Goal: Transaction & Acquisition: Purchase product/service

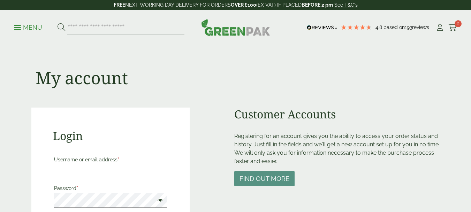
drag, startPoint x: 0, startPoint y: 0, endPoint x: 103, endPoint y: 167, distance: 196.1
click at [103, 167] on input "Username or email address *" at bounding box center [110, 171] width 113 height 15
type input "**********"
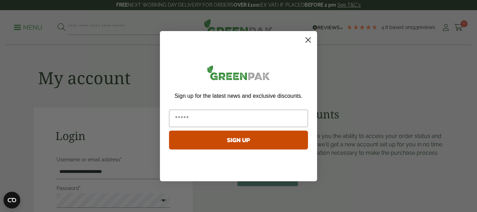
click at [308, 42] on circle "Close dialog" at bounding box center [308, 40] width 12 height 12
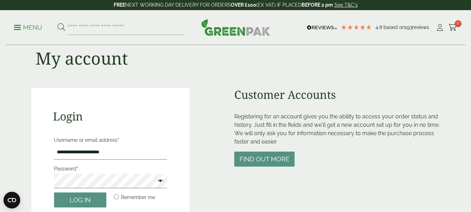
scroll to position [38, 0]
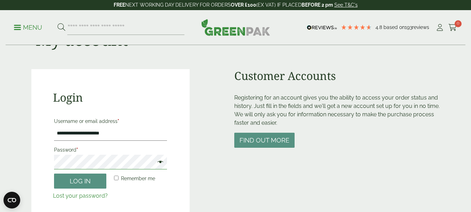
click at [54, 173] on button "Log in" at bounding box center [80, 180] width 52 height 15
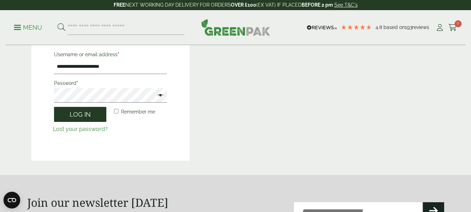
click at [78, 115] on button "Log in" at bounding box center [80, 114] width 52 height 15
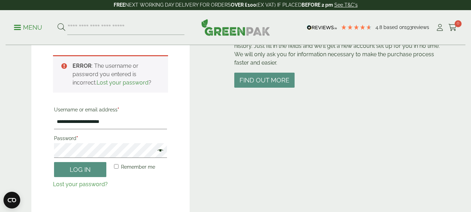
scroll to position [95, 0]
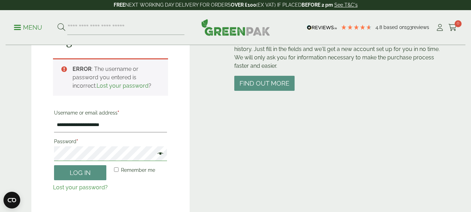
click at [15, 126] on main "**********" at bounding box center [235, 69] width 471 height 328
click at [158, 152] on span at bounding box center [158, 154] width 9 height 8
click at [84, 175] on button "Log in" at bounding box center [80, 172] width 52 height 15
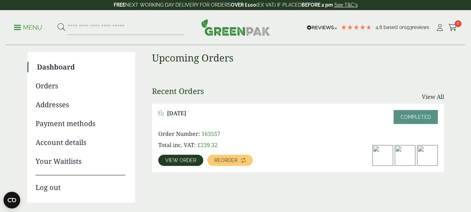
scroll to position [50, 0]
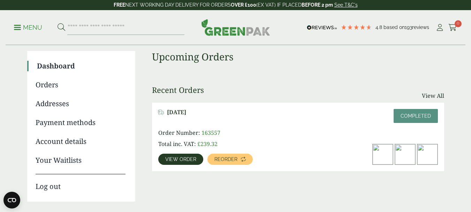
click at [182, 159] on span "View order" at bounding box center [180, 159] width 31 height 5
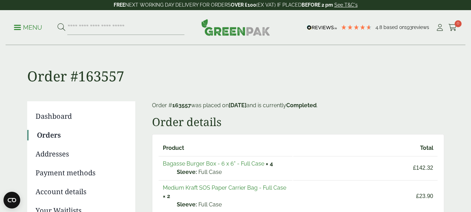
click at [185, 161] on link "Bagasse Burger Box - 6 x 6" - Full Case" at bounding box center [214, 163] width 102 height 7
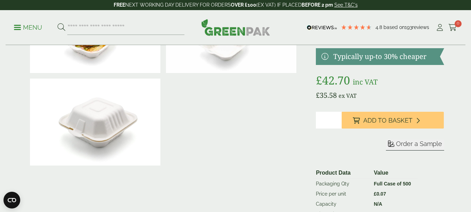
scroll to position [83, 0]
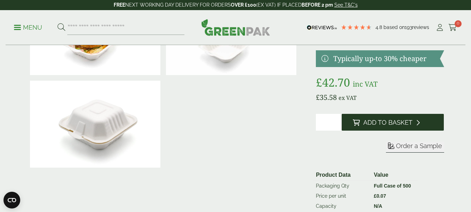
click at [387, 119] on span "Add to Basket" at bounding box center [388, 123] width 49 height 8
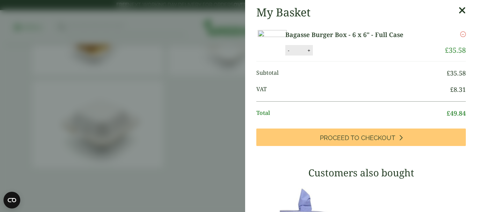
click at [458, 10] on icon at bounding box center [461, 11] width 7 height 10
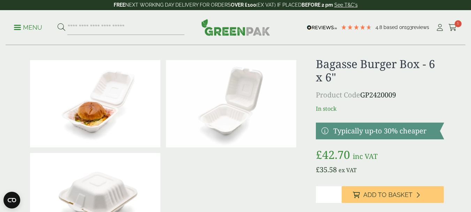
scroll to position [21, 0]
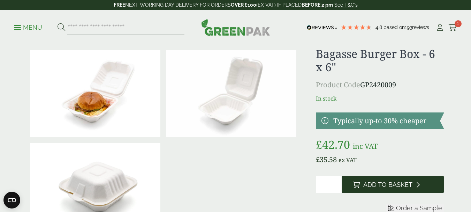
click at [362, 186] on button "Add to Basket" at bounding box center [393, 184] width 103 height 17
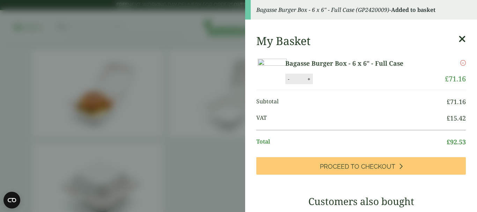
click at [458, 37] on icon at bounding box center [461, 39] width 7 height 10
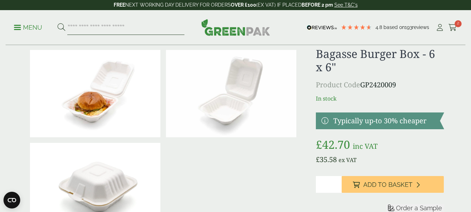
click at [131, 25] on input "search" at bounding box center [125, 27] width 117 height 15
type input "*********"
click at [58, 23] on button at bounding box center [62, 27] width 8 height 9
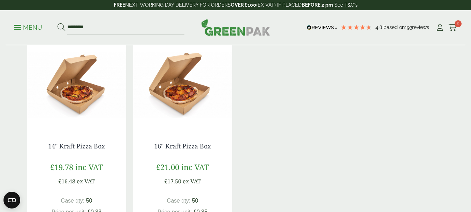
scroll to position [359, 0]
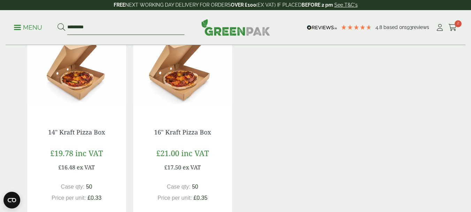
drag, startPoint x: 146, startPoint y: 27, endPoint x: 36, endPoint y: -12, distance: 115.8
click at [36, 0] on html "4.8 Based on 193 reviews FREE NEXT WORKING DAY DELIVERY - See T&C's FREE NEXT W…" at bounding box center [235, 101] width 471 height 921
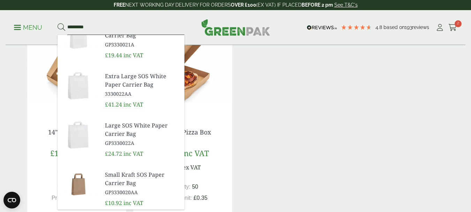
scroll to position [231, 0]
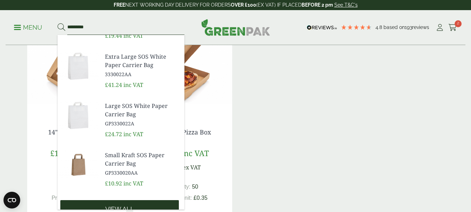
type input "*********"
click at [139, 203] on link "View all" at bounding box center [119, 208] width 119 height 17
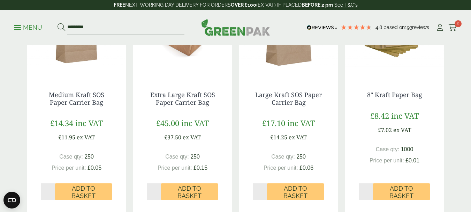
scroll to position [639, 0]
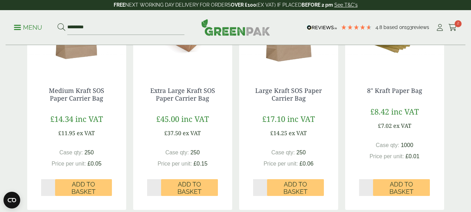
drag, startPoint x: 0, startPoint y: 0, endPoint x: 472, endPoint y: 131, distance: 489.7
click at [439, 29] on icon at bounding box center [440, 27] width 9 height 7
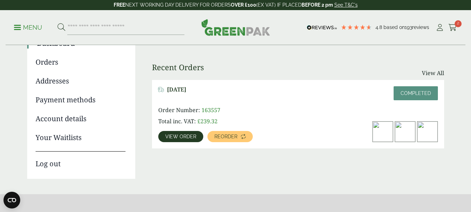
scroll to position [84, 0]
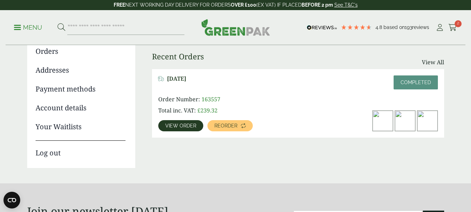
click at [179, 122] on link "View order" at bounding box center [180, 125] width 45 height 11
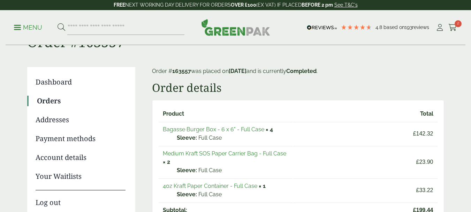
scroll to position [37, 0]
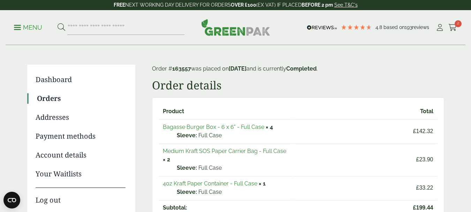
drag, startPoint x: 0, startPoint y: 0, endPoint x: 474, endPoint y: 47, distance: 476.2
click at [454, 27] on icon at bounding box center [453, 27] width 9 height 7
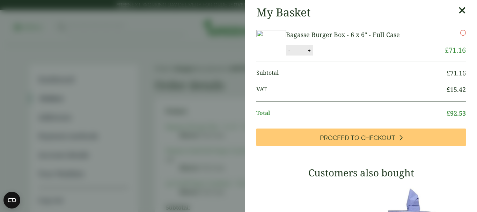
click at [458, 8] on icon at bounding box center [461, 11] width 7 height 10
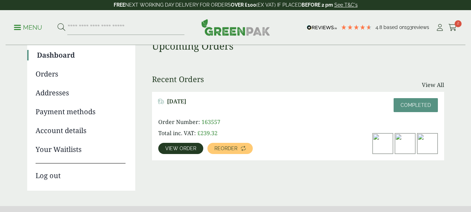
scroll to position [61, 0]
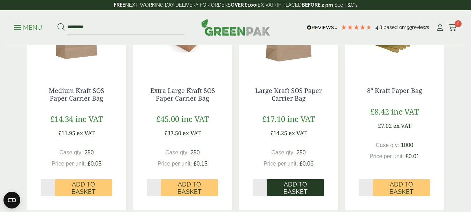
click at [292, 188] on span "Add to Basket" at bounding box center [295, 187] width 47 height 15
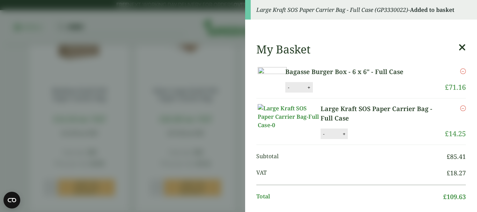
click at [344, 137] on button "+" at bounding box center [343, 134] width 7 height 6
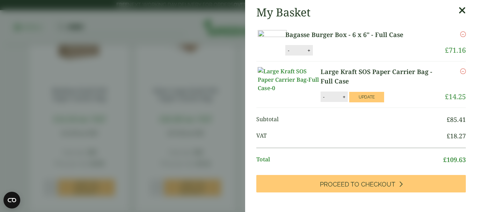
click at [342, 100] on button "+" at bounding box center [343, 97] width 7 height 6
click at [345, 100] on button "+" at bounding box center [343, 97] width 7 height 6
type input "*"
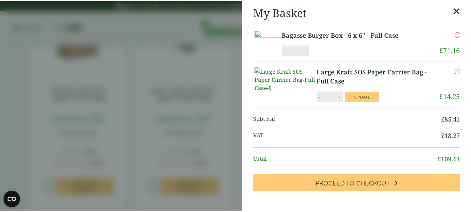
scroll to position [21, 0]
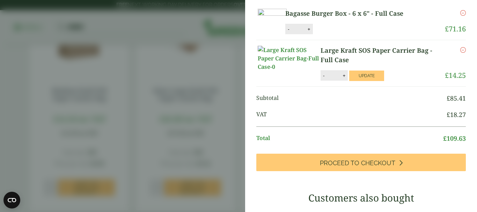
click at [188, 32] on aside "My Basket Bagasse Burger Box - 6 x 6" - Full Case Bagasse Burger Box - 6 x 6" -…" at bounding box center [238, 106] width 477 height 212
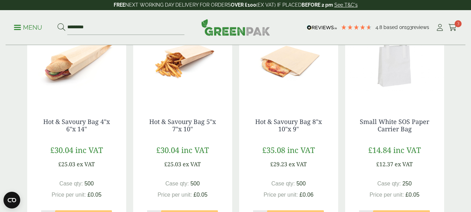
scroll to position [134, 0]
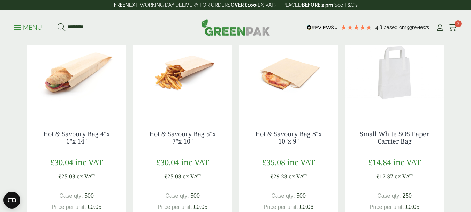
drag, startPoint x: 120, startPoint y: 26, endPoint x: 3, endPoint y: 21, distance: 117.4
click at [3, 21] on div "Menu ********* 4.8 193 3" at bounding box center [235, 27] width 471 height 35
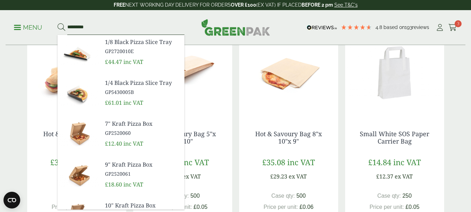
type input "*********"
click at [58, 23] on button at bounding box center [62, 27] width 8 height 9
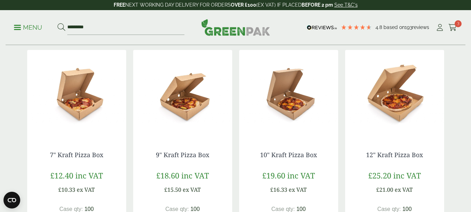
scroll to position [118, 0]
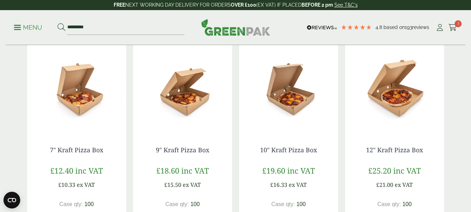
drag, startPoint x: 470, startPoint y: 56, endPoint x: 470, endPoint y: 66, distance: 9.8
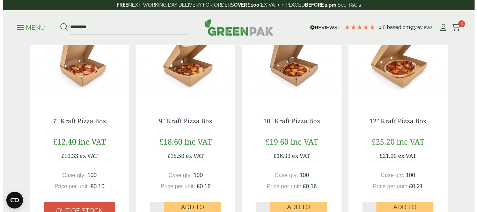
scroll to position [150, 0]
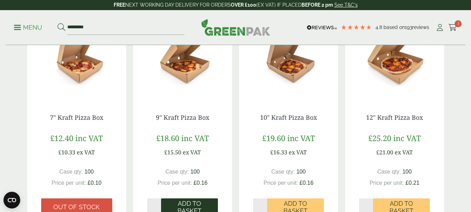
click at [189, 204] on span "Add to Basket" at bounding box center [189, 207] width 47 height 15
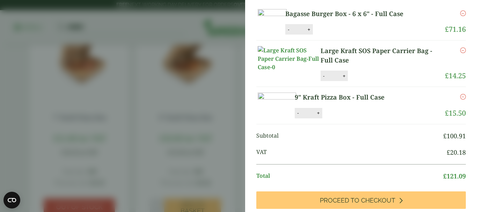
scroll to position [53, 0]
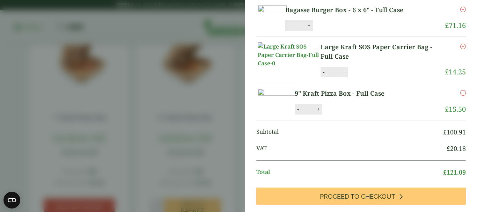
click at [322, 112] on button "+" at bounding box center [318, 109] width 7 height 6
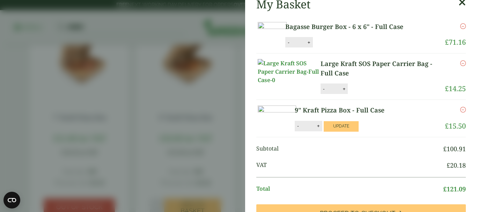
scroll to position [0, 0]
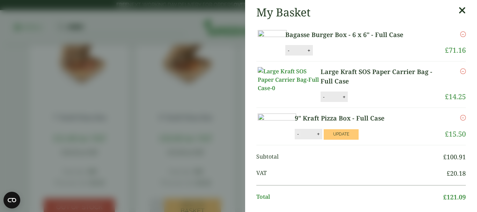
click at [300, 137] on button "-" at bounding box center [298, 134] width 6 height 6
click at [358, 140] on button "Update" at bounding box center [340, 134] width 35 height 10
click at [300, 137] on button "-" at bounding box center [298, 134] width 6 height 6
click at [358, 140] on button "Update" at bounding box center [340, 134] width 35 height 10
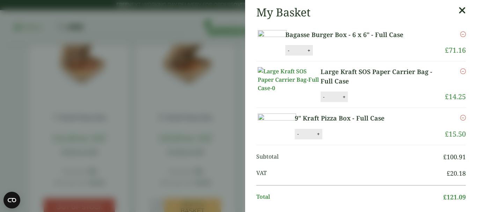
click at [300, 137] on button "-" at bounding box center [298, 134] width 6 height 6
click at [315, 141] on input "*" at bounding box center [308, 134] width 14 height 15
click at [358, 140] on button "Update" at bounding box center [340, 134] width 35 height 10
type input "*"
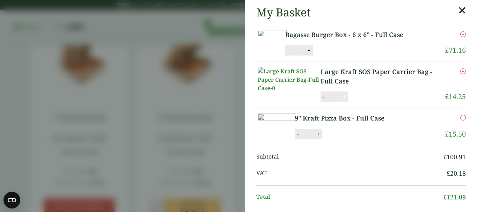
click at [458, 11] on icon at bounding box center [461, 11] width 7 height 10
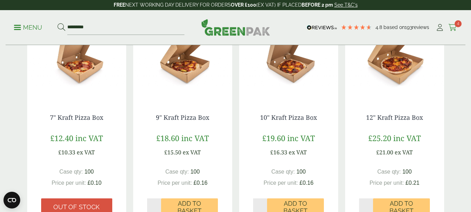
click at [454, 28] on icon at bounding box center [453, 27] width 9 height 7
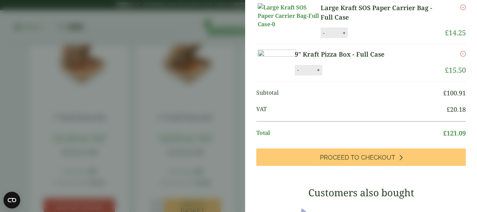
scroll to position [23, 0]
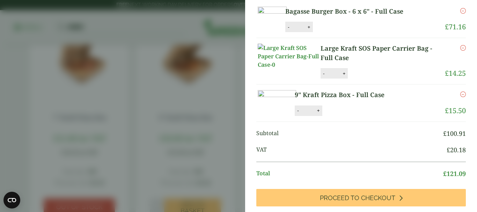
click at [345, 76] on button "+" at bounding box center [343, 73] width 7 height 6
type input "*"
click at [362, 79] on button "Update" at bounding box center [366, 73] width 35 height 10
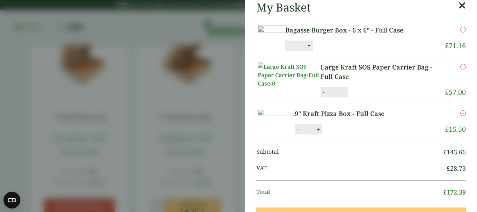
scroll to position [0, 0]
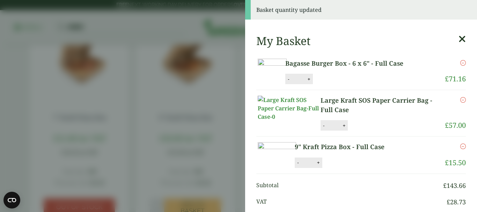
click at [399, 164] on li "9" Kraft Pizza Box - Full Case 9" Kraft Pizza Box - Full Case quantity - * + Up…" at bounding box center [360, 154] width 209 height 37
click at [300, 165] on button "-" at bounding box center [298, 162] width 6 height 6
click at [358, 168] on button "Update" at bounding box center [340, 163] width 35 height 10
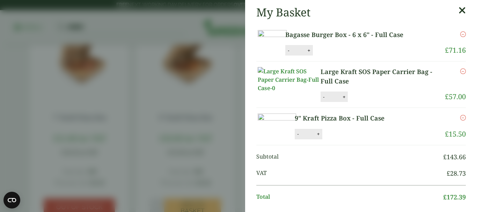
click at [322, 137] on button "+" at bounding box center [318, 134] width 7 height 6
type input "*"
click at [358, 140] on button "Update" at bounding box center [340, 134] width 35 height 10
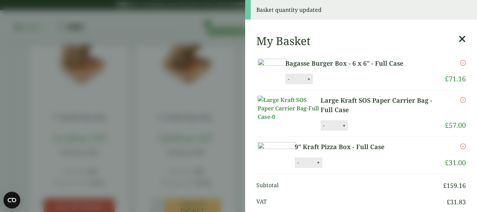
click at [300, 165] on button "-" at bounding box center [298, 162] width 6 height 6
click at [358, 168] on button "Update" at bounding box center [340, 163] width 35 height 10
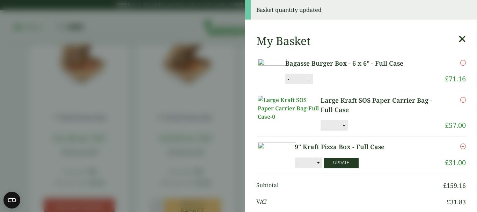
type input "*"
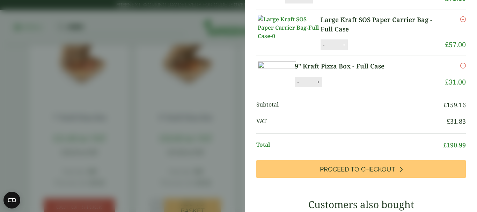
scroll to position [69, 0]
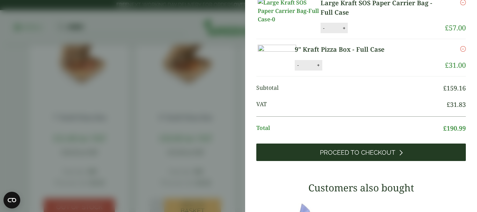
click at [388, 156] on span "Proceed to Checkout" at bounding box center [357, 153] width 75 height 8
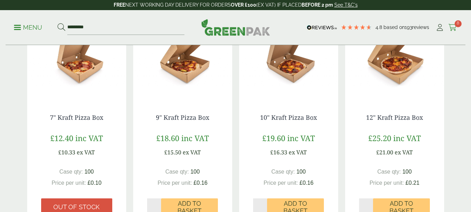
click at [455, 27] on icon at bounding box center [453, 27] width 9 height 7
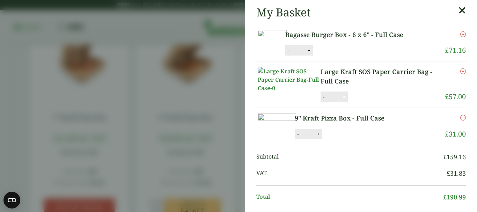
click at [300, 137] on button "-" at bounding box center [298, 134] width 6 height 6
click at [358, 140] on button "Update" at bounding box center [340, 134] width 35 height 10
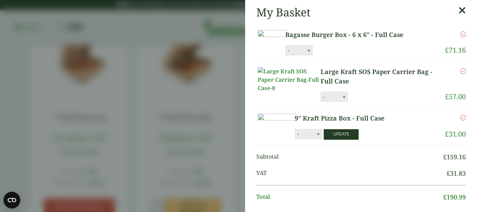
type input "*"
click at [460, 120] on icon "Remove this item" at bounding box center [463, 118] width 6 height 6
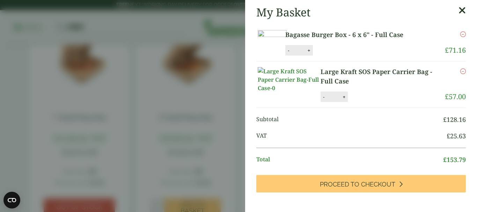
scroll to position [72, 0]
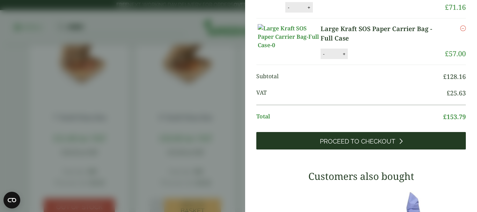
click at [351, 145] on span "Proceed to Checkout" at bounding box center [357, 141] width 75 height 8
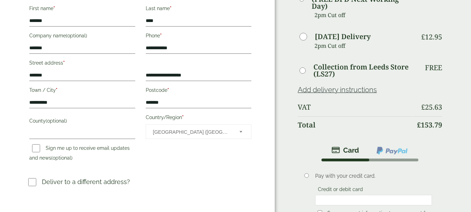
scroll to position [205, 0]
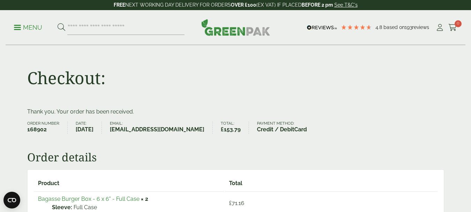
scroll to position [5, 0]
